Goal: Find specific page/section: Find specific page/section

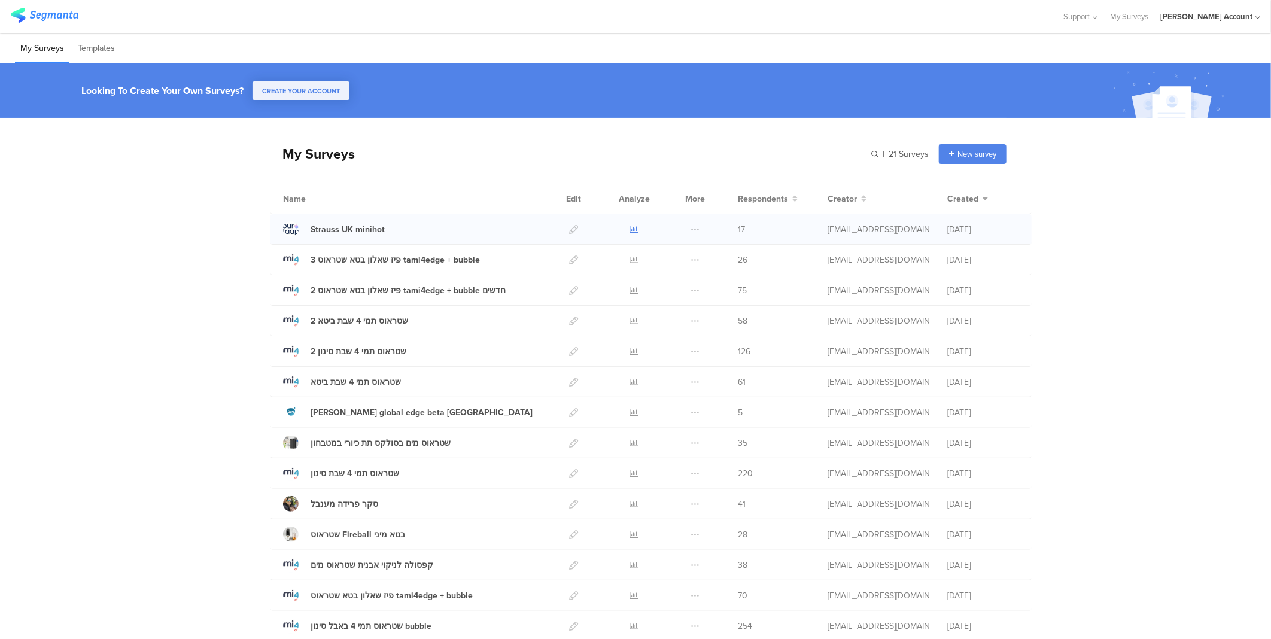
click at [633, 229] on icon at bounding box center [634, 229] width 9 height 9
click at [634, 223] on div at bounding box center [634, 229] width 36 height 30
click at [631, 225] on icon at bounding box center [634, 229] width 9 height 9
